Goal: Information Seeking & Learning: Check status

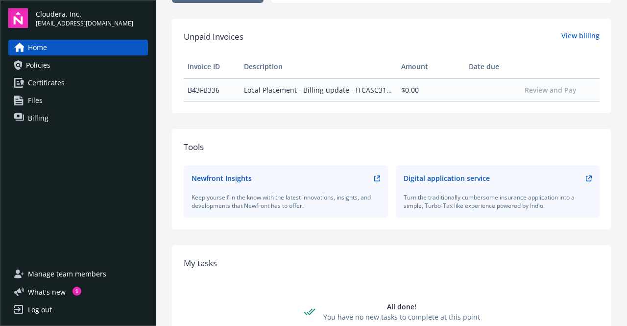
scroll to position [294, 0]
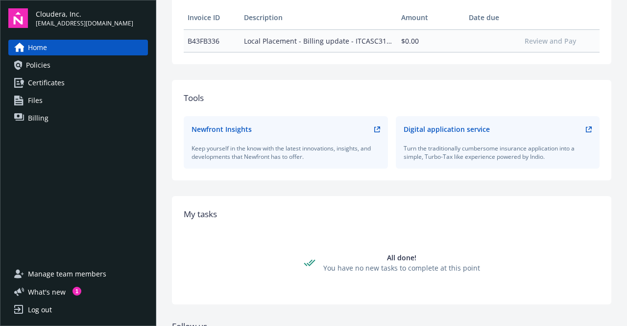
drag, startPoint x: 297, startPoint y: 238, endPoint x: 314, endPoint y: 256, distance: 25.3
click at [314, 256] on div "My tasks All done! You have no new tasks to complete at this point" at bounding box center [391, 250] width 439 height 108
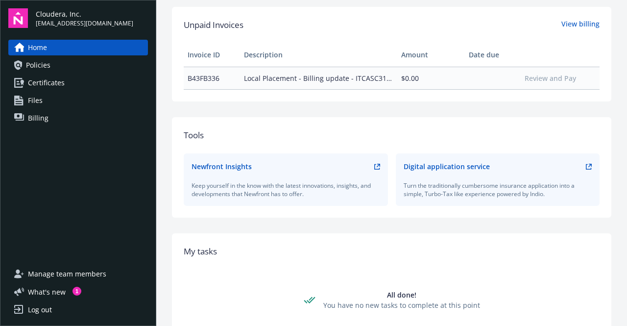
scroll to position [164, 0]
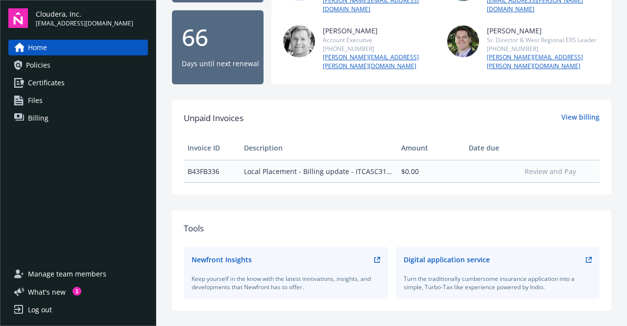
click at [78, 48] on link "Home" at bounding box center [78, 48] width 140 height 16
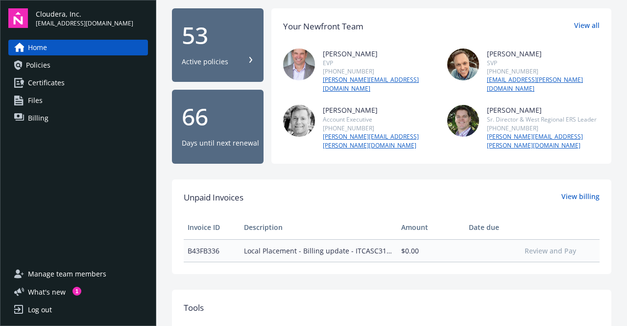
scroll to position [0, 0]
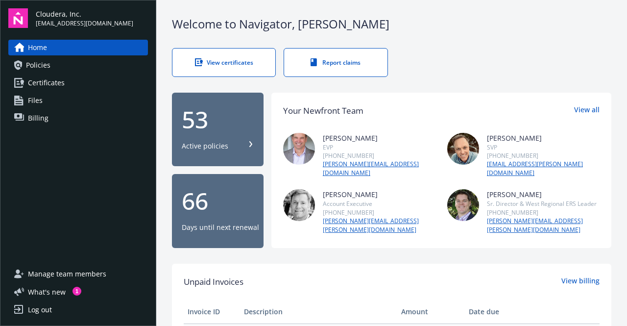
click at [102, 44] on link "Home" at bounding box center [78, 48] width 140 height 16
click at [36, 48] on span "Home" at bounding box center [37, 48] width 19 height 16
drag, startPoint x: 255, startPoint y: 27, endPoint x: 243, endPoint y: 26, distance: 12.3
click at [243, 26] on div "Welcome to Navigator , Nirali" at bounding box center [391, 24] width 439 height 17
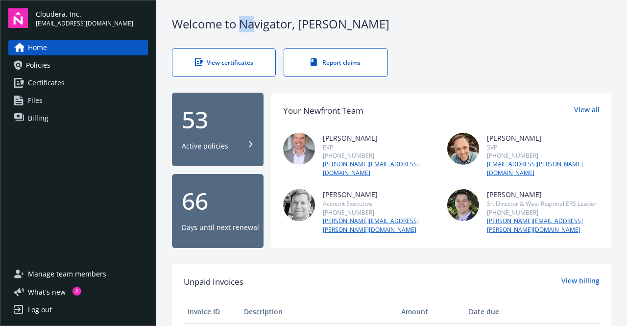
click at [215, 59] on div "View certificates" at bounding box center [224, 62] width 64 height 8
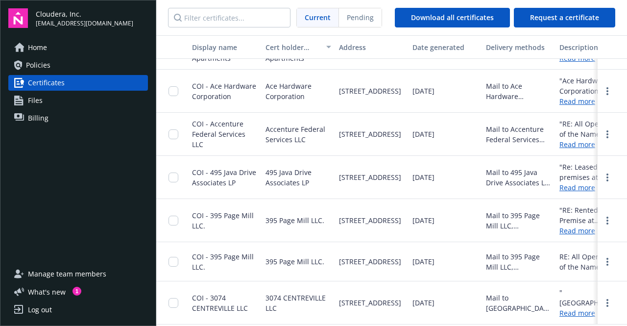
scroll to position [8957, 0]
click at [37, 288] on span "What ' s new" at bounding box center [47, 291] width 38 height 10
click at [77, 128] on div "Home Policies Certificates Files Billing" at bounding box center [78, 147] width 140 height 215
click at [72, 118] on link "Billing" at bounding box center [78, 118] width 140 height 16
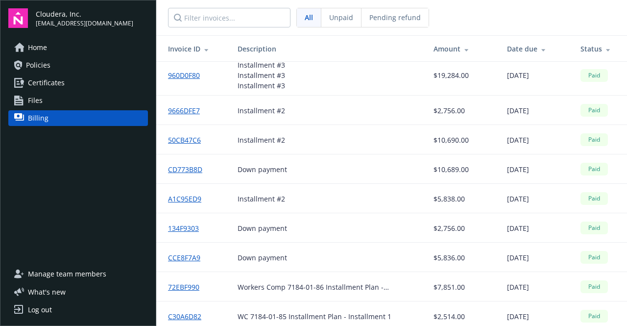
scroll to position [392, 0]
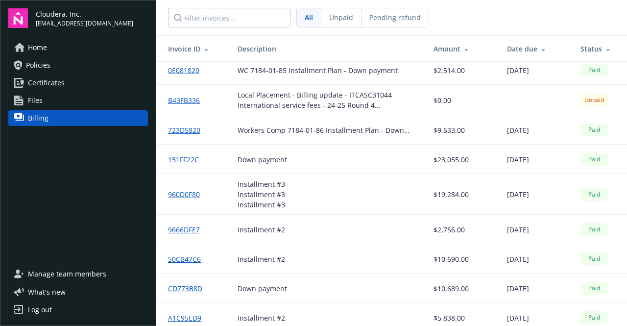
click at [195, 99] on link "B43FB336" at bounding box center [188, 100] width 40 height 10
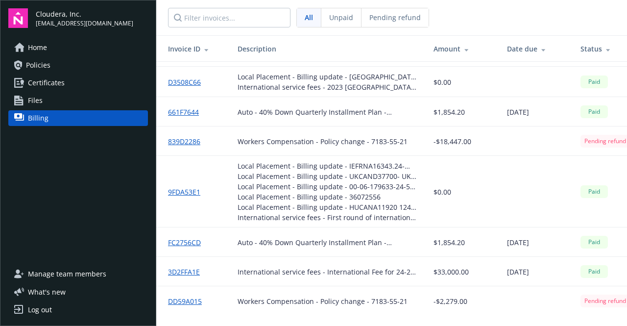
scroll to position [1455, 0]
click at [188, 136] on link "839D2286" at bounding box center [188, 141] width 40 height 10
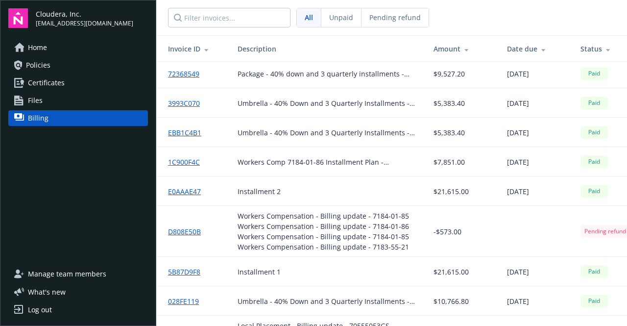
scroll to position [0, 0]
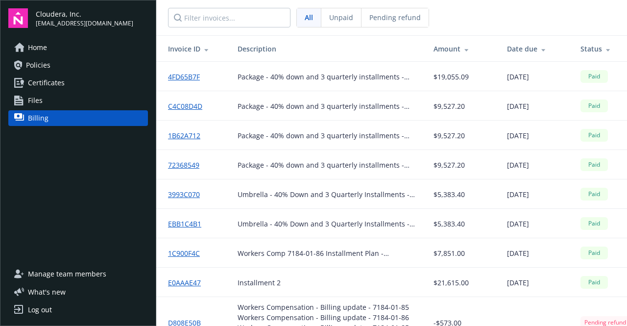
click at [41, 91] on div "Home Policies Certificates Files Billing" at bounding box center [78, 83] width 140 height 86
click at [37, 87] on span "Certificates" at bounding box center [46, 83] width 37 height 16
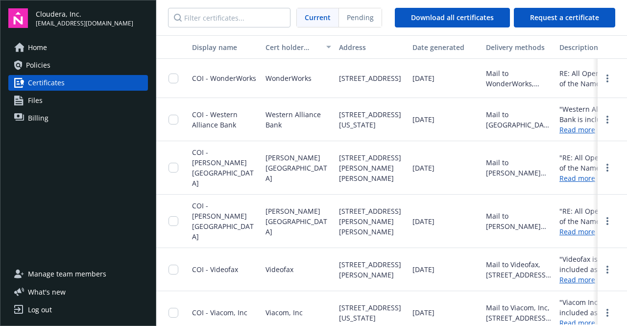
click at [30, 101] on span "Files" at bounding box center [35, 101] width 15 height 16
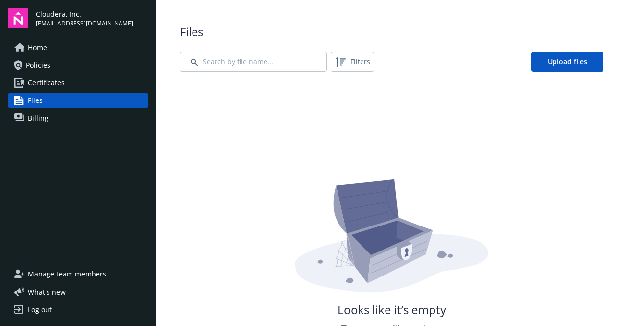
click at [37, 59] on span "Policies" at bounding box center [38, 65] width 24 height 16
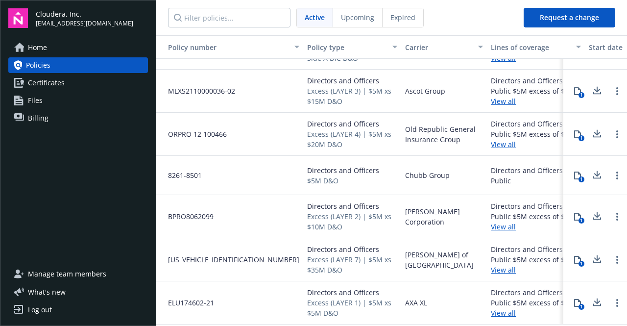
scroll to position [1840, 0]
